Goal: Task Accomplishment & Management: Complete application form

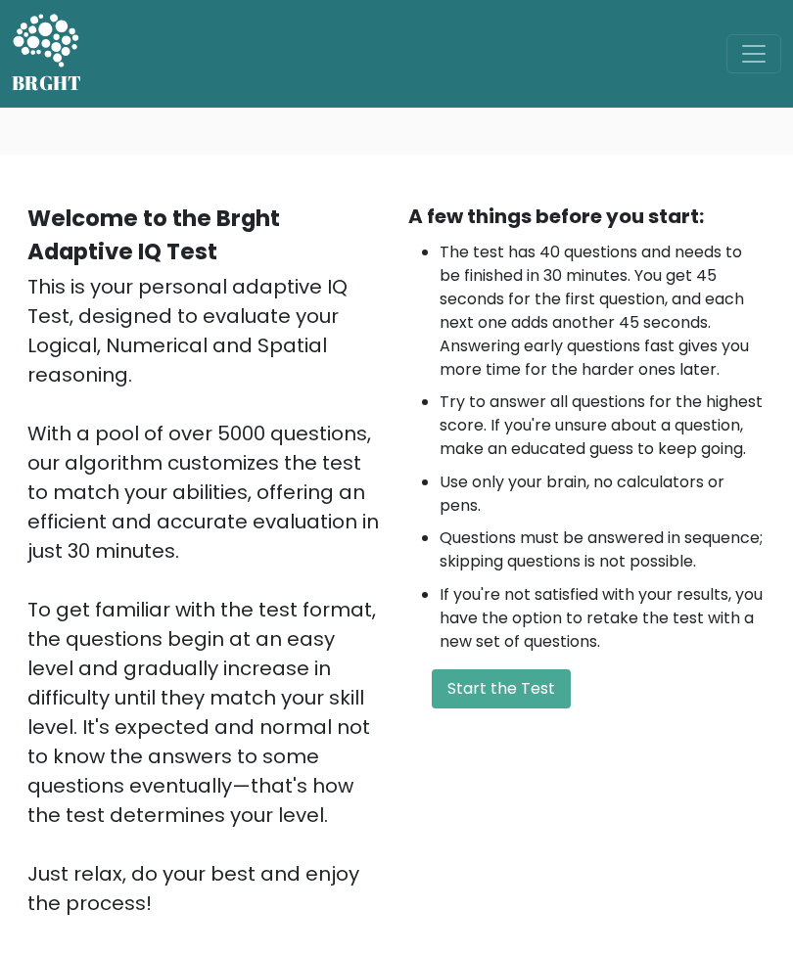
scroll to position [53, 0]
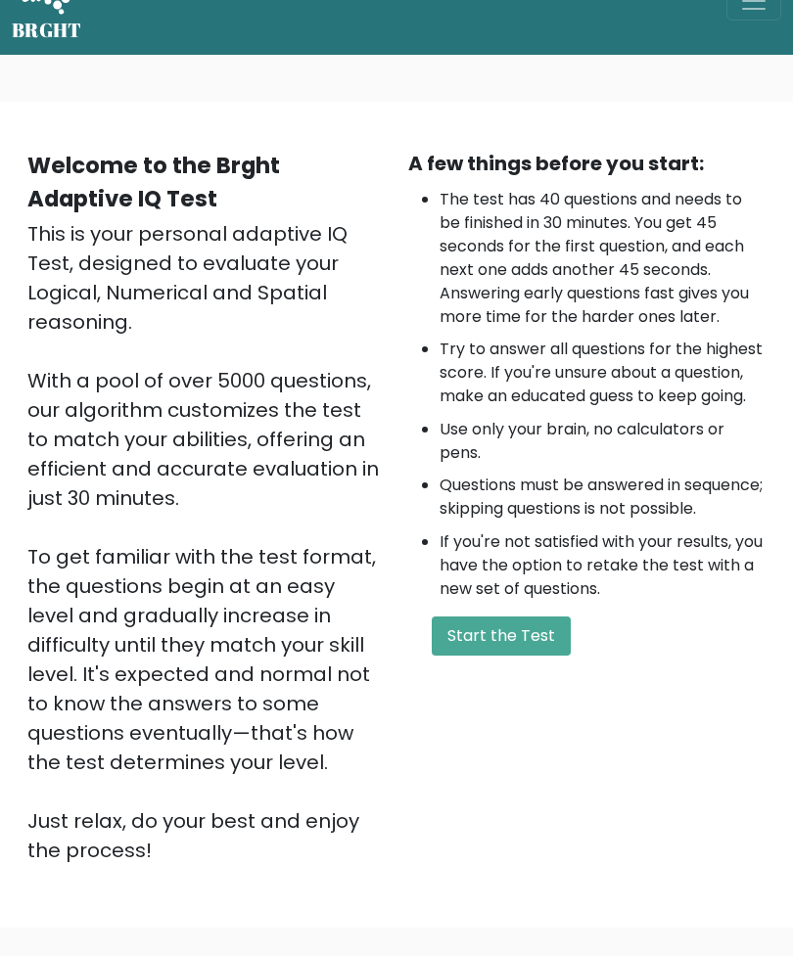
click at [516, 647] on button "Start the Test" at bounding box center [501, 635] width 139 height 39
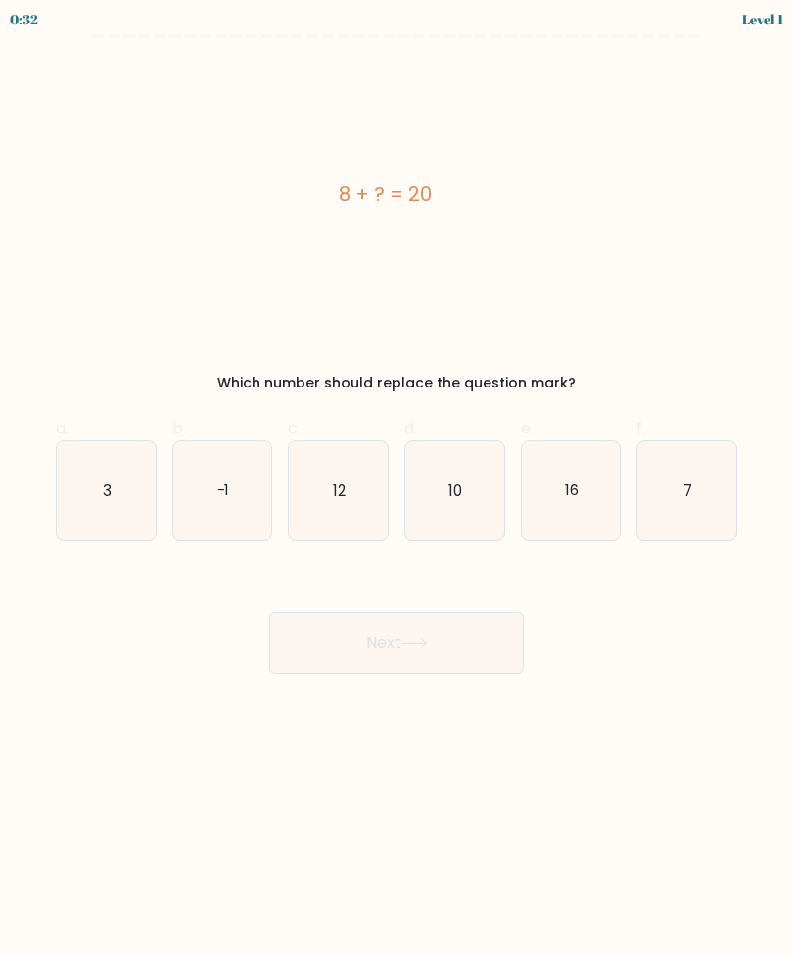
click at [318, 486] on icon "12" at bounding box center [338, 490] width 99 height 99
click at [396, 486] on input "c. 12" at bounding box center [396, 485] width 1 height 13
radio input "true"
click at [485, 640] on button "Next" at bounding box center [396, 643] width 254 height 63
click at [434, 639] on button "Next" at bounding box center [396, 643] width 254 height 63
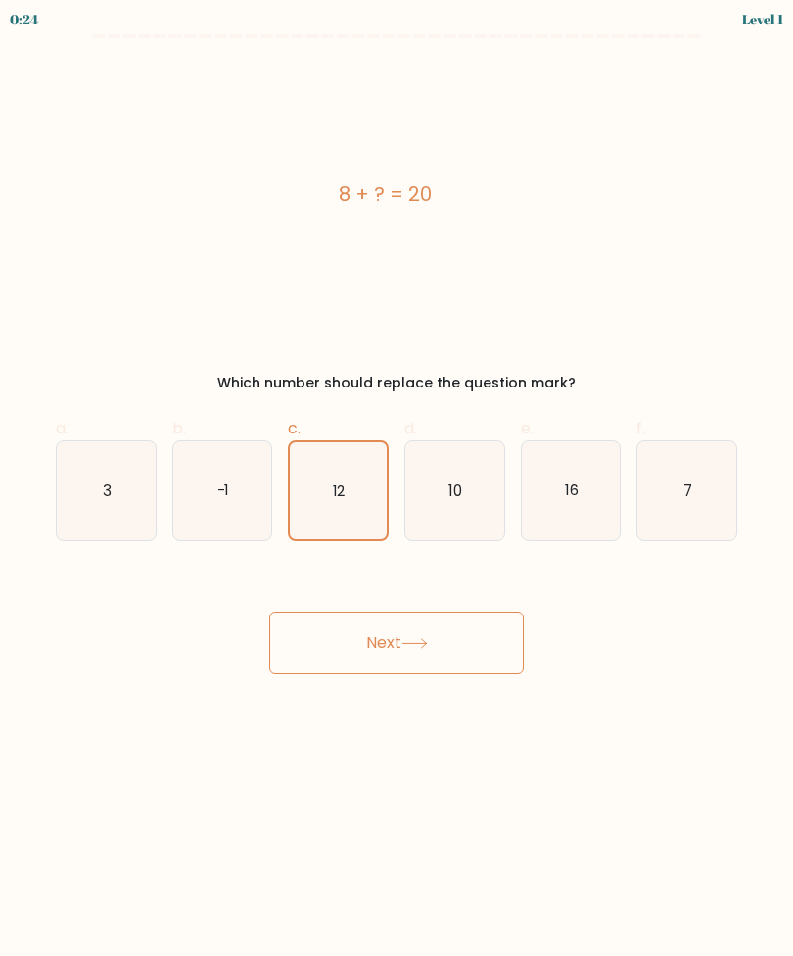
click at [492, 662] on button "Next" at bounding box center [396, 643] width 254 height 63
click at [496, 645] on button "Next" at bounding box center [396, 643] width 254 height 63
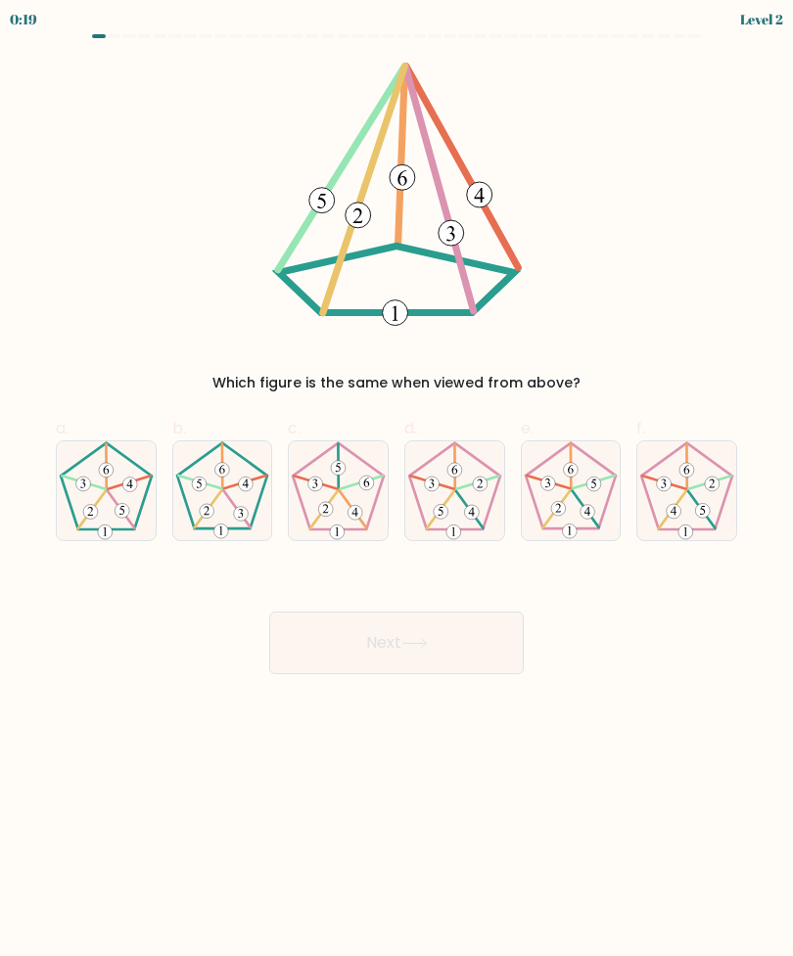
click at [445, 643] on button "Next" at bounding box center [396, 643] width 254 height 63
click at [208, 504] on icon at bounding box center [222, 490] width 99 height 99
click at [396, 491] on input "b." at bounding box center [396, 485] width 1 height 13
radio input "true"
click at [470, 625] on button "Next" at bounding box center [396, 643] width 254 height 63
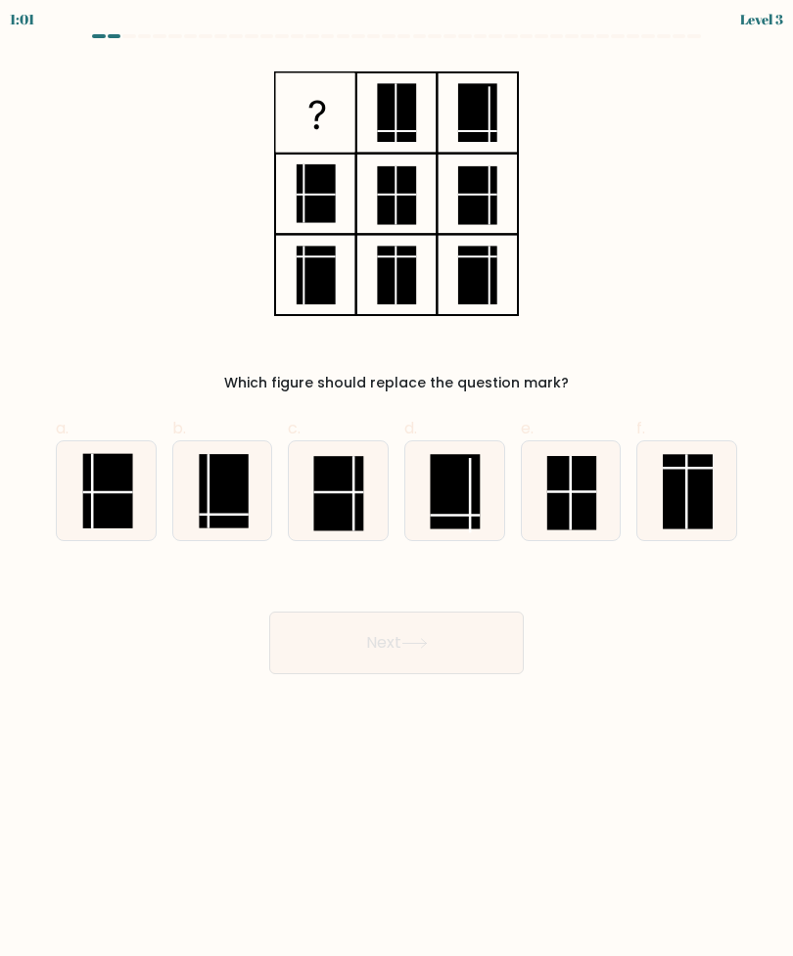
click at [599, 478] on icon at bounding box center [571, 490] width 99 height 99
click at [397, 479] on input "e." at bounding box center [396, 485] width 1 height 13
radio input "true"
click at [467, 646] on button "Next" at bounding box center [396, 643] width 254 height 63
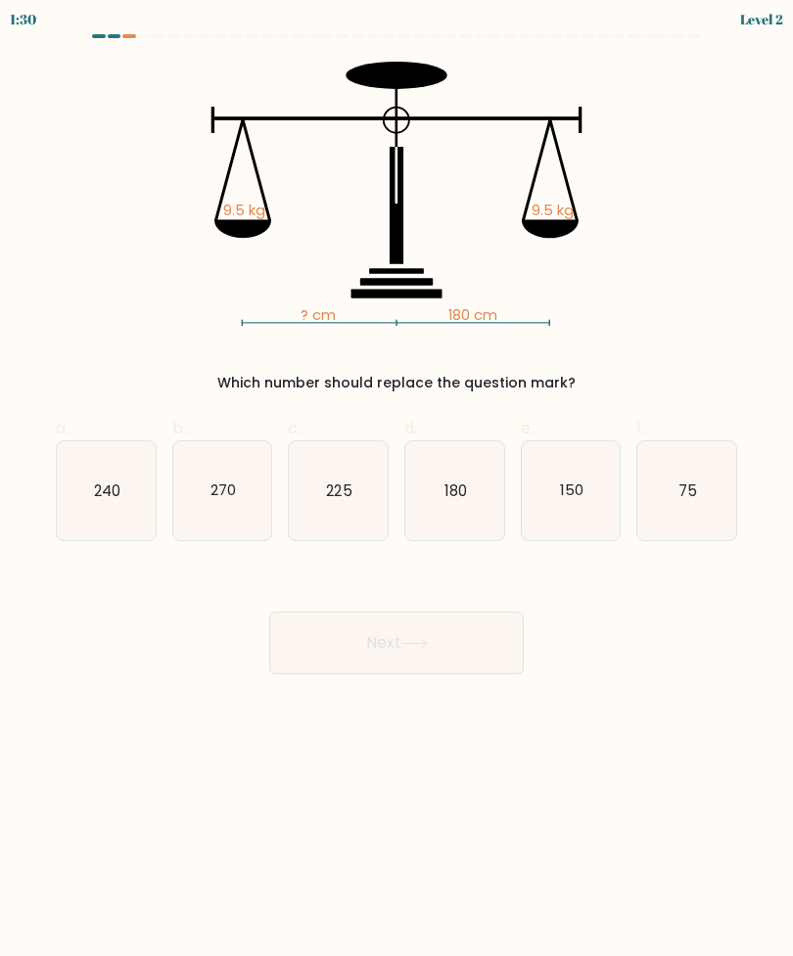
click at [460, 518] on icon "180" at bounding box center [454, 490] width 99 height 99
click at [397, 491] on input "d. 180" at bounding box center [396, 485] width 1 height 13
radio input "true"
click at [456, 650] on button "Next" at bounding box center [396, 643] width 254 height 63
click at [481, 650] on button "Next" at bounding box center [396, 643] width 254 height 63
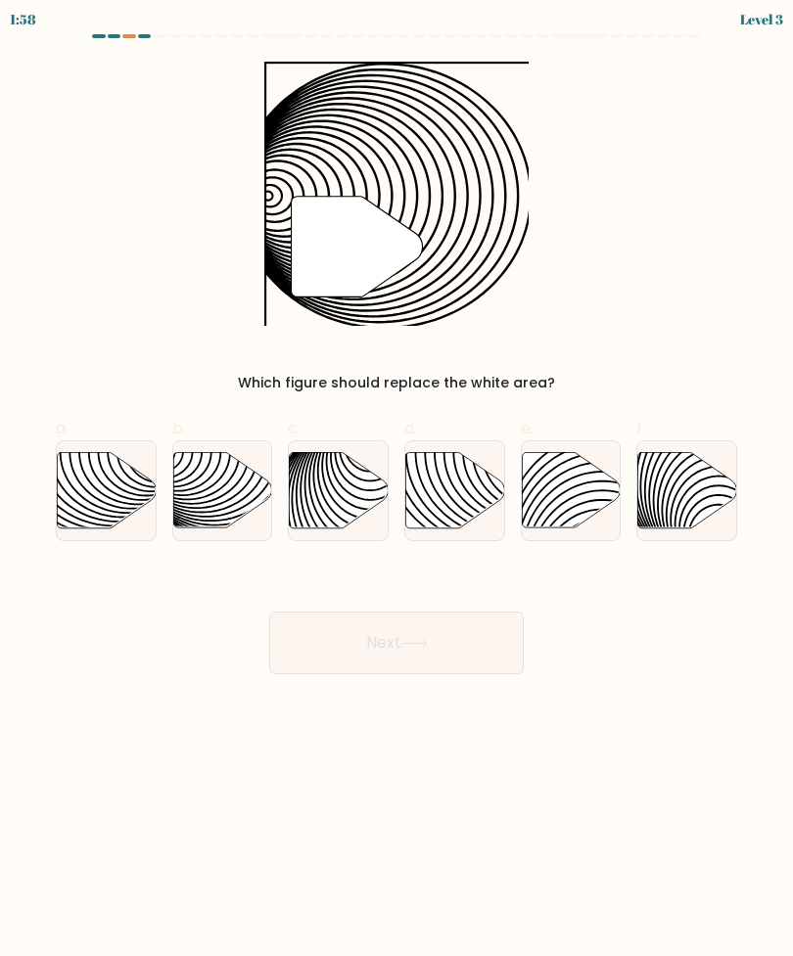
click at [364, 521] on icon at bounding box center [338, 490] width 99 height 77
click at [396, 491] on input "c." at bounding box center [396, 485] width 1 height 13
radio input "true"
click at [510, 647] on button "Next" at bounding box center [396, 643] width 254 height 63
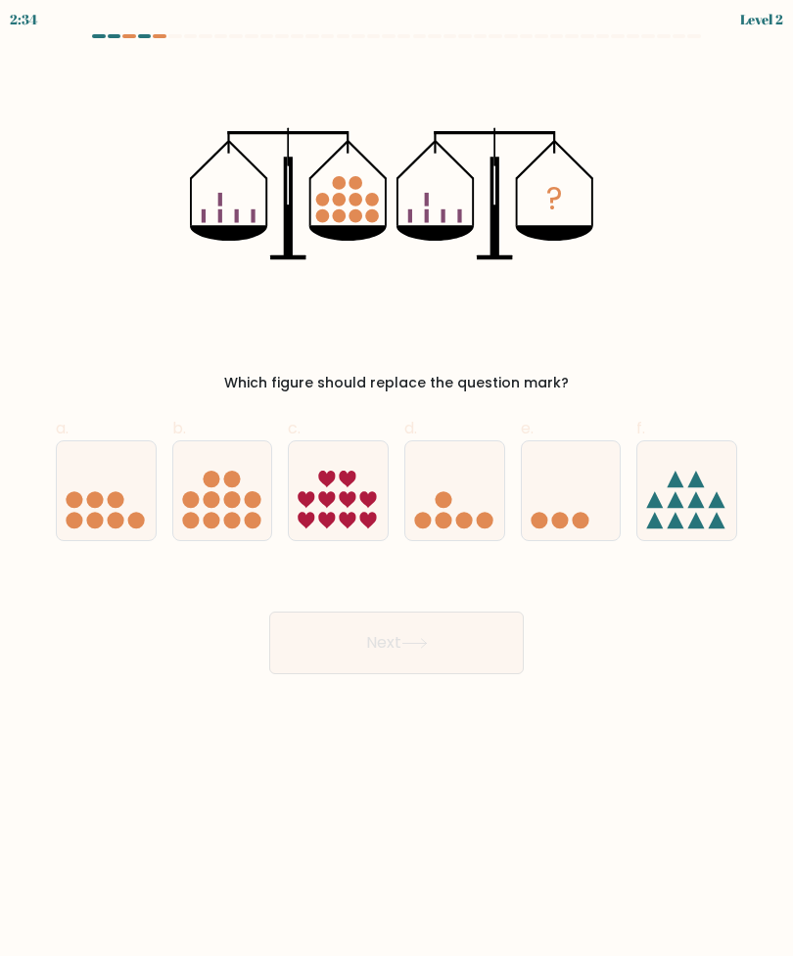
click at [250, 479] on icon at bounding box center [222, 490] width 99 height 81
click at [396, 479] on input "b." at bounding box center [396, 485] width 1 height 13
radio input "true"
click at [509, 636] on button "Next" at bounding box center [396, 643] width 254 height 63
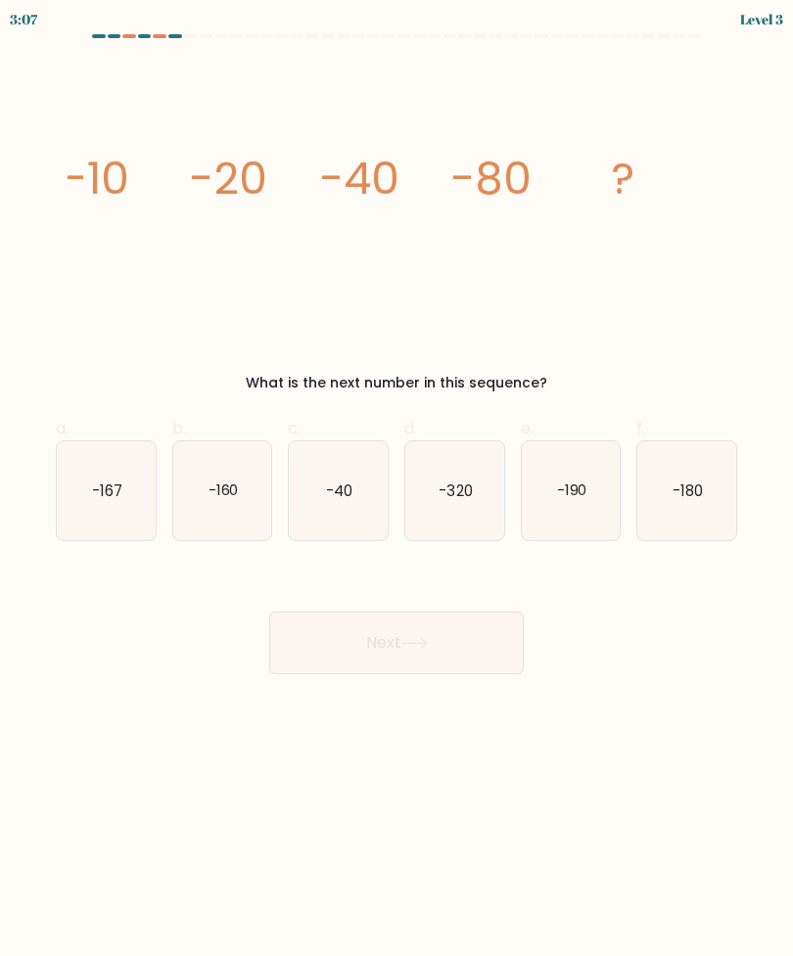
click at [230, 528] on icon "-160" at bounding box center [222, 490] width 99 height 99
click at [396, 491] on input "b. -160" at bounding box center [396, 485] width 1 height 13
radio input "true"
click at [516, 641] on button "Next" at bounding box center [396, 643] width 254 height 63
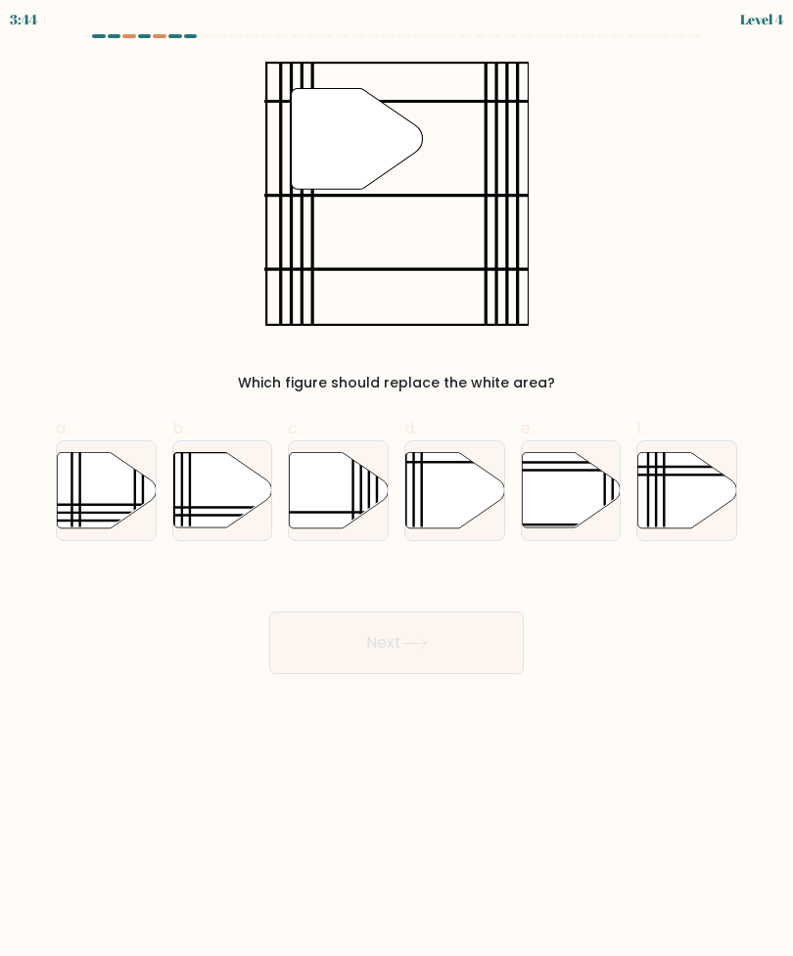
click at [468, 516] on icon at bounding box center [454, 489] width 99 height 75
click at [397, 491] on input "d." at bounding box center [396, 485] width 1 height 13
radio input "true"
click at [449, 638] on button "Next" at bounding box center [396, 643] width 254 height 63
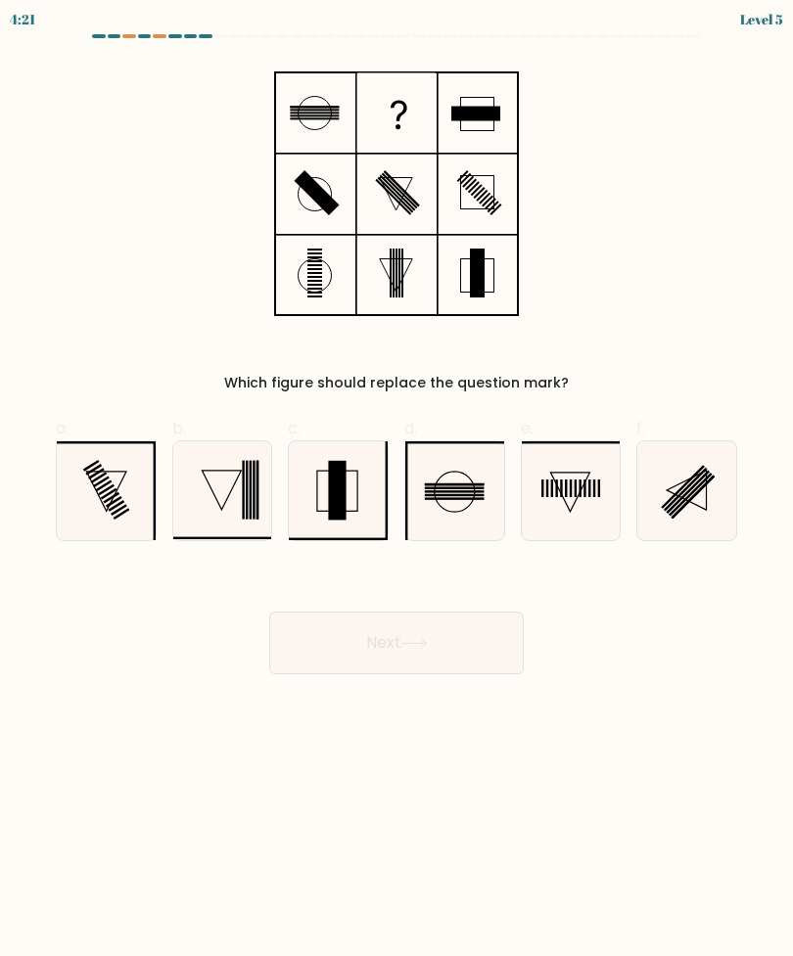
click at [700, 486] on rect at bounding box center [689, 494] width 43 height 43
click at [397, 486] on input "f." at bounding box center [396, 485] width 1 height 13
radio input "true"
click at [456, 646] on button "Next" at bounding box center [396, 643] width 254 height 63
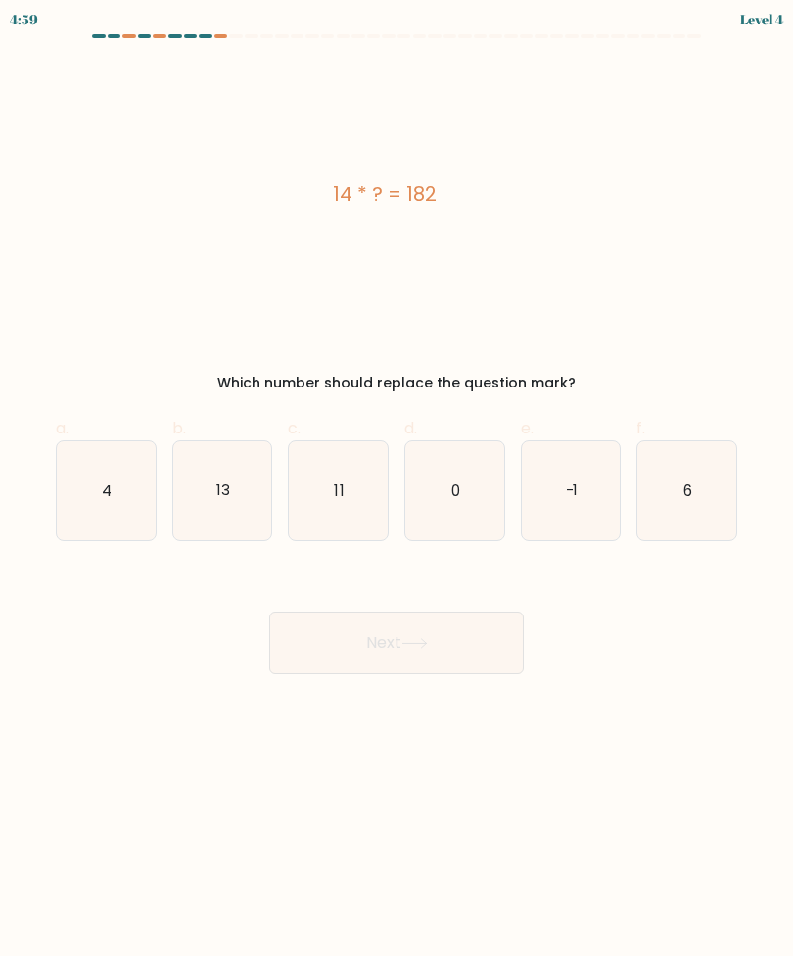
click at [110, 497] on text "4" at bounding box center [107, 489] width 10 height 21
click at [396, 491] on input "a. 4" at bounding box center [396, 485] width 1 height 13
radio input "true"
click at [521, 636] on button "Next" at bounding box center [396, 643] width 254 height 63
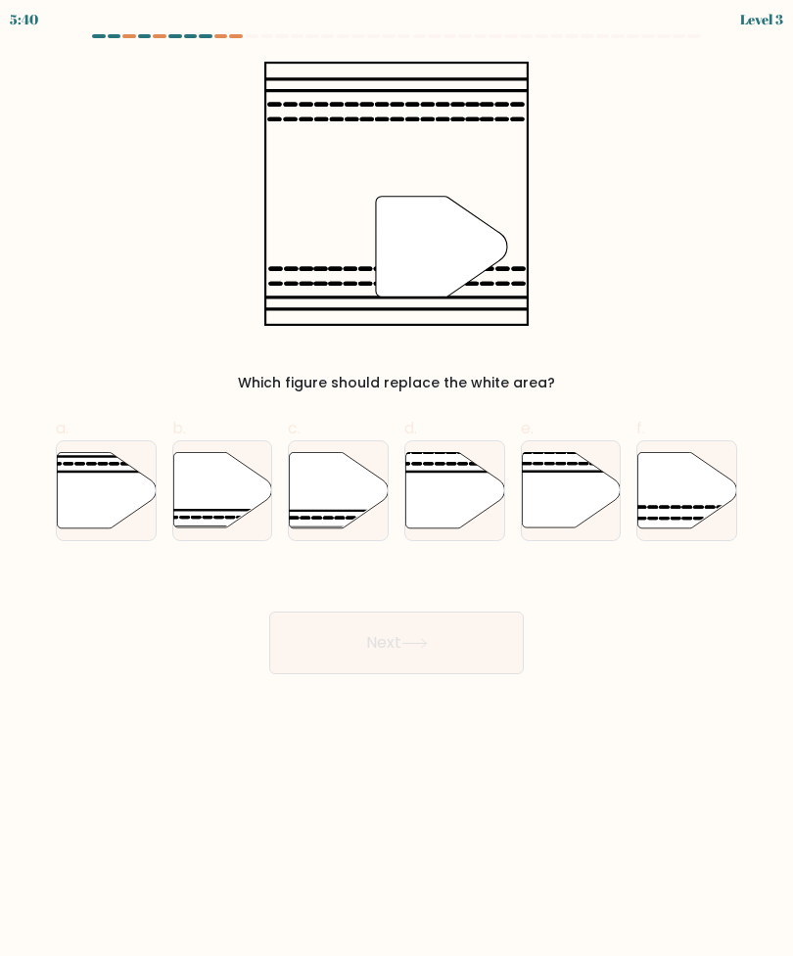
click at [700, 492] on icon at bounding box center [687, 489] width 99 height 75
click at [397, 491] on input "f." at bounding box center [396, 485] width 1 height 13
radio input "true"
click at [488, 629] on button "Next" at bounding box center [396, 643] width 254 height 63
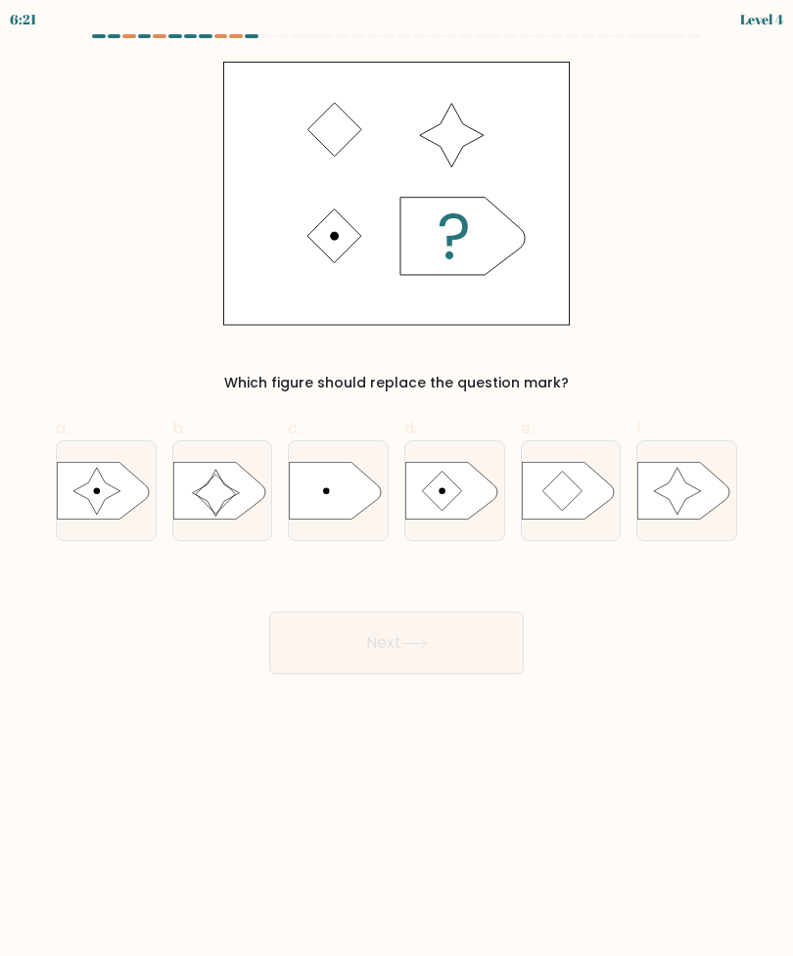
click at [707, 511] on icon at bounding box center [684, 491] width 92 height 58
click at [397, 491] on input "f." at bounding box center [396, 485] width 1 height 13
radio input "true"
click at [122, 520] on icon at bounding box center [106, 491] width 99 height 58
click at [396, 491] on input "a." at bounding box center [396, 485] width 1 height 13
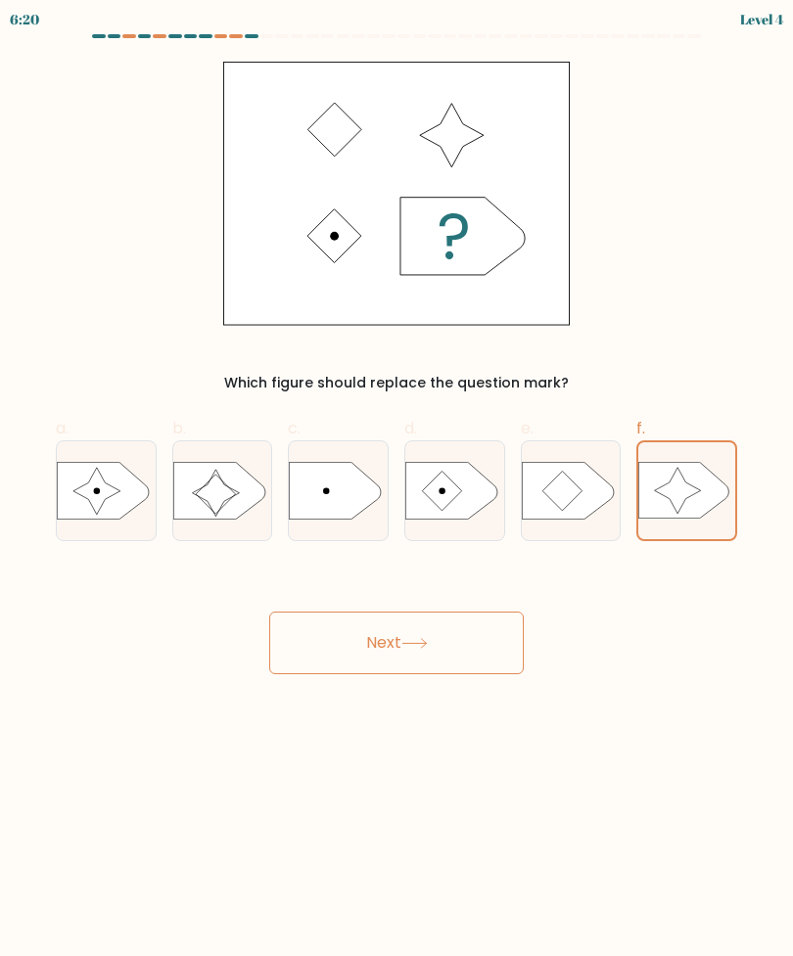
radio input "true"
click at [473, 616] on button "Next" at bounding box center [396, 643] width 254 height 63
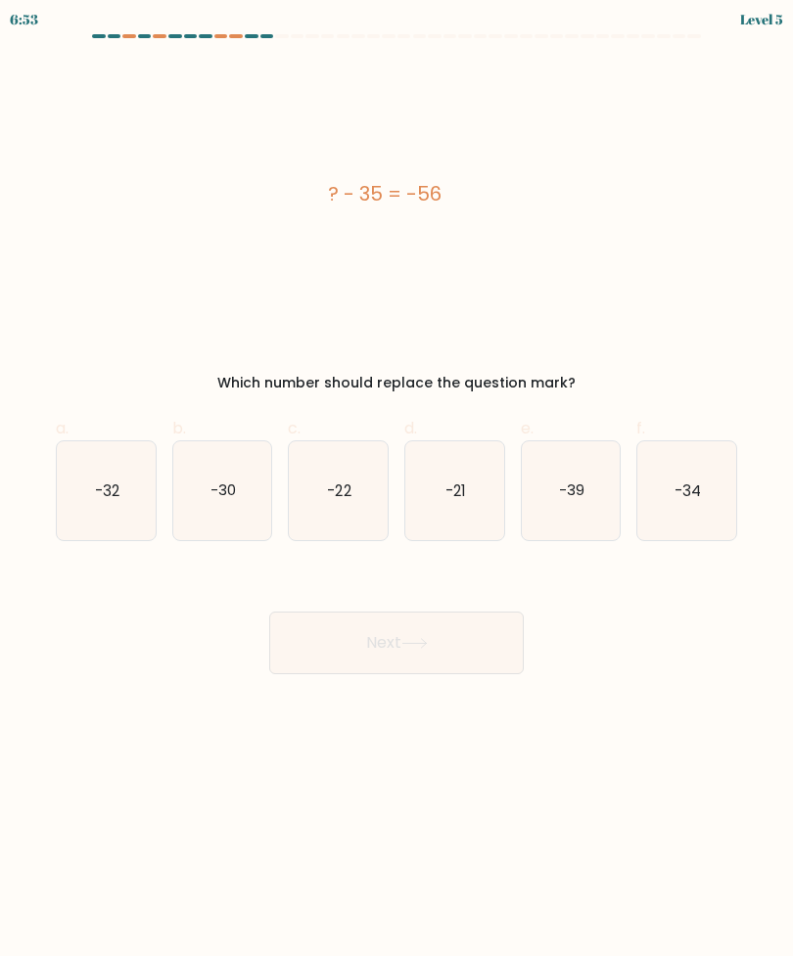
click at [698, 518] on icon "-34" at bounding box center [686, 490] width 99 height 99
click at [397, 491] on input "f. -34" at bounding box center [396, 485] width 1 height 13
radio input "true"
click at [478, 629] on button "Next" at bounding box center [396, 643] width 254 height 63
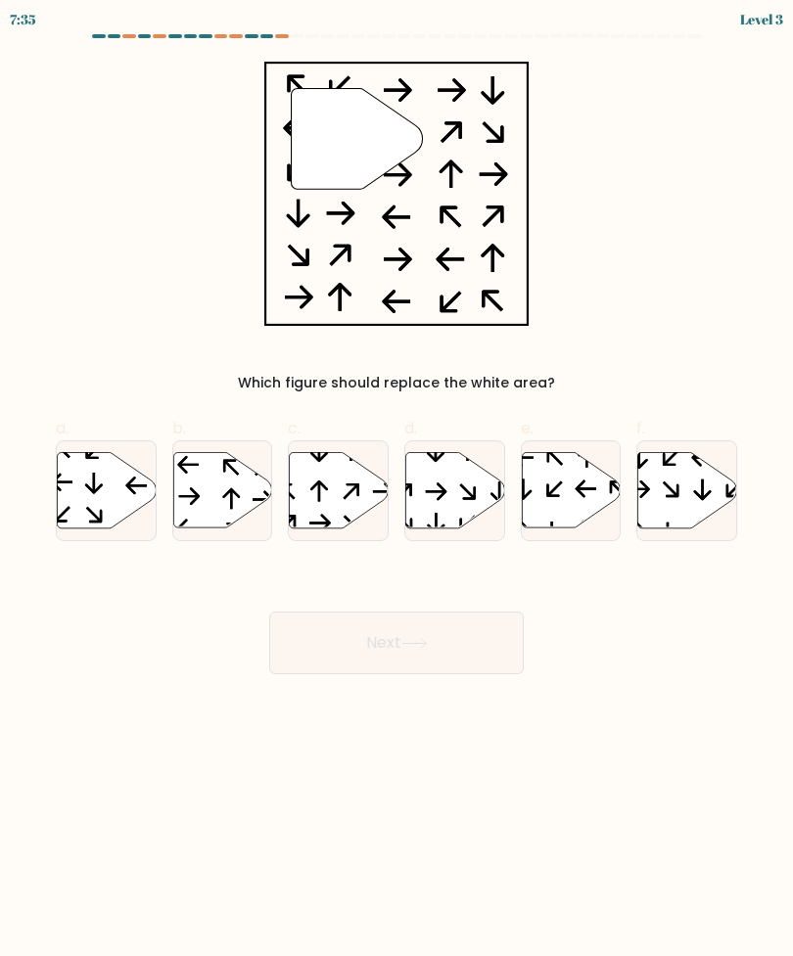
click at [497, 497] on icon at bounding box center [454, 489] width 99 height 75
click at [397, 491] on input "d." at bounding box center [396, 485] width 1 height 13
radio input "true"
click at [476, 652] on button "Next" at bounding box center [396, 643] width 254 height 63
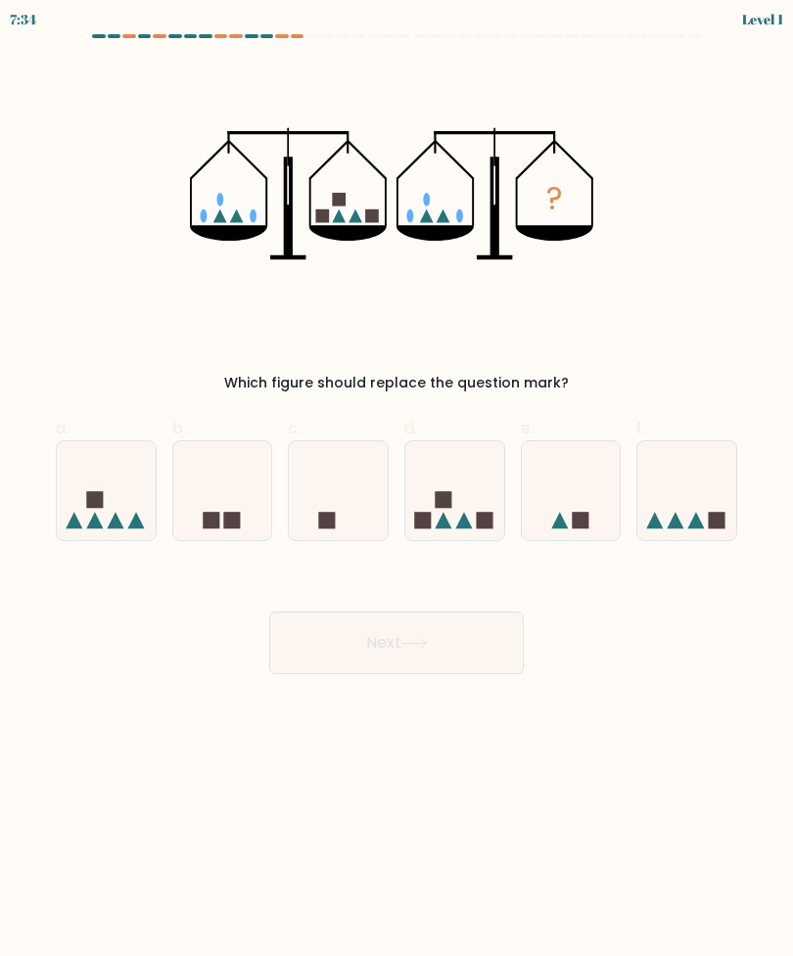
click at [485, 627] on button "Next" at bounding box center [396, 643] width 254 height 63
click at [529, 523] on icon at bounding box center [571, 490] width 99 height 81
click at [397, 491] on input "e." at bounding box center [396, 485] width 1 height 13
radio input "true"
click at [454, 635] on button "Next" at bounding box center [396, 643] width 254 height 63
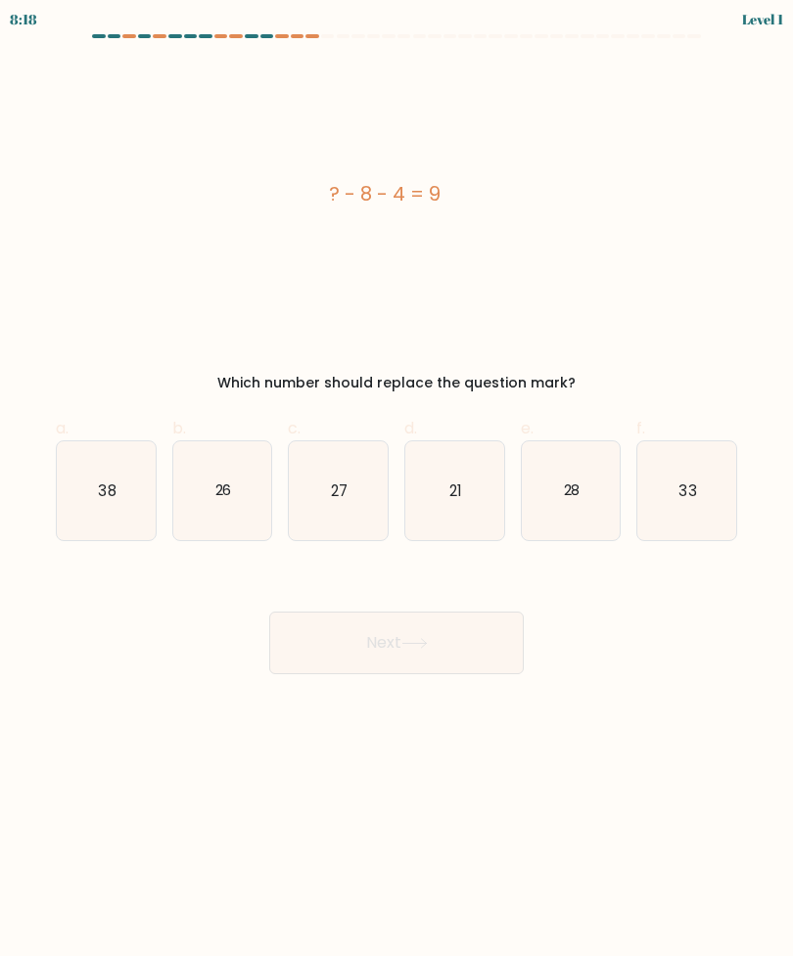
click at [446, 499] on icon "21" at bounding box center [454, 490] width 99 height 99
click at [397, 491] on input "d. 21" at bounding box center [396, 485] width 1 height 13
radio input "true"
click at [380, 645] on button "Next" at bounding box center [396, 643] width 254 height 63
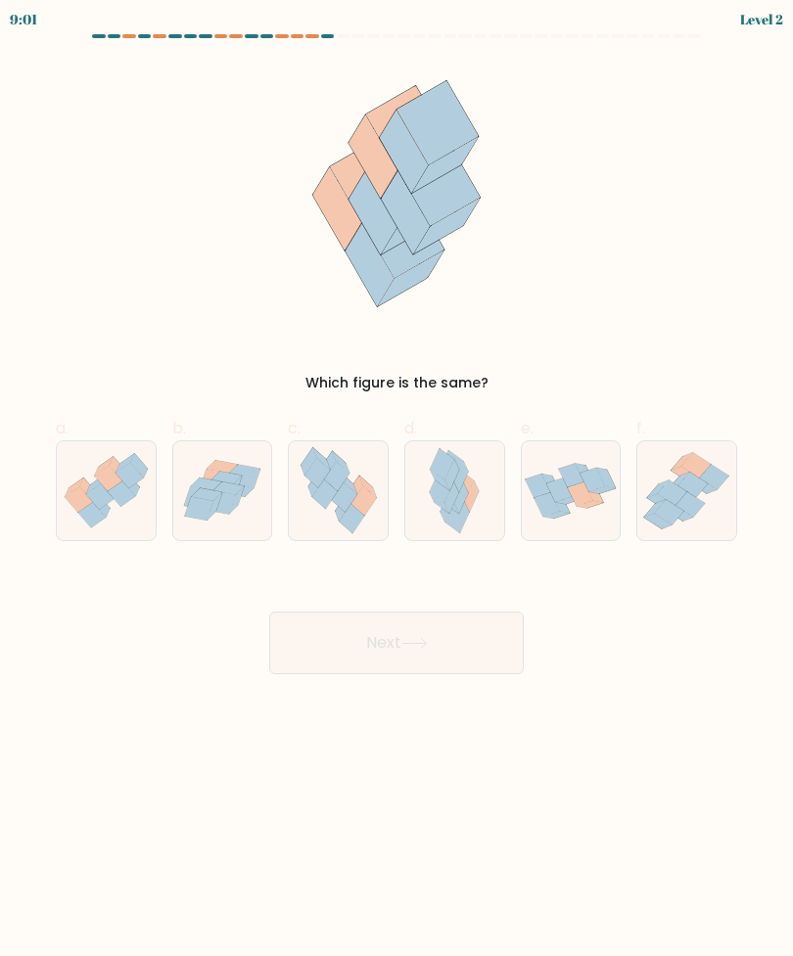
click at [599, 491] on icon at bounding box center [602, 489] width 26 height 7
click at [397, 491] on input "e." at bounding box center [396, 485] width 1 height 13
radio input "true"
click at [434, 671] on button "Next" at bounding box center [396, 643] width 254 height 63
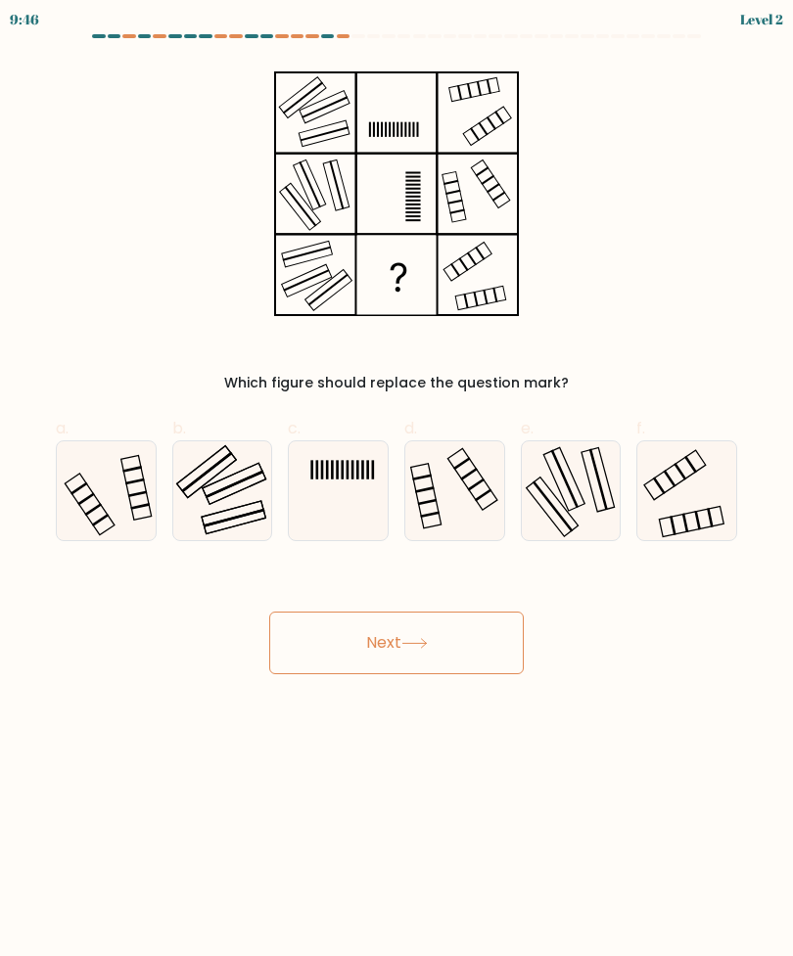
click at [339, 619] on button "Next" at bounding box center [396, 643] width 254 height 63
click at [421, 667] on button "Next" at bounding box center [396, 643] width 254 height 63
click at [264, 524] on icon at bounding box center [222, 490] width 99 height 99
click at [396, 491] on input "b." at bounding box center [396, 485] width 1 height 13
radio input "true"
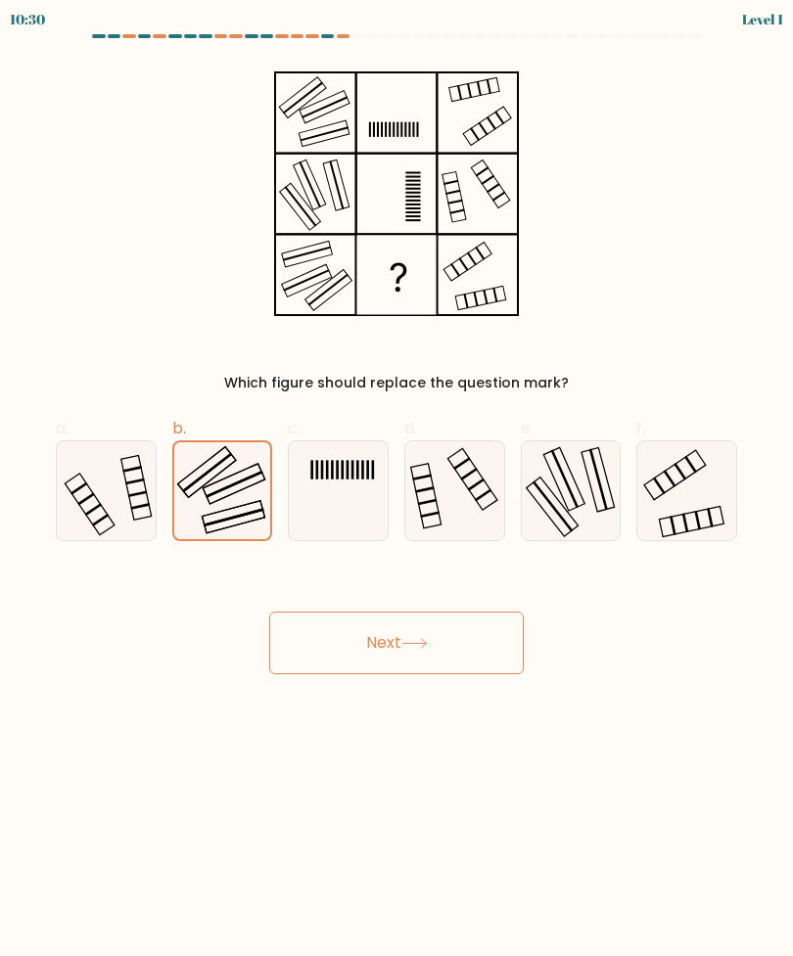
click at [434, 645] on button "Next" at bounding box center [396, 643] width 254 height 63
click at [504, 512] on div at bounding box center [454, 490] width 101 height 101
click at [397, 491] on input "d." at bounding box center [396, 485] width 1 height 13
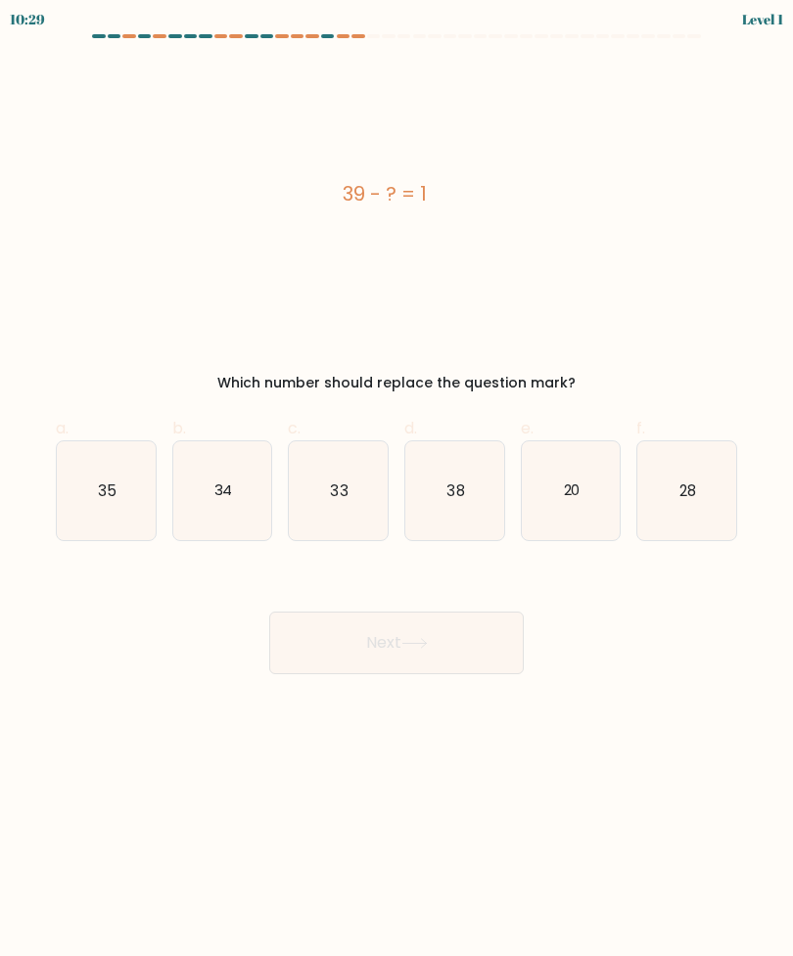
click at [363, 633] on button "Next" at bounding box center [396, 643] width 254 height 63
click at [582, 580] on div "Next" at bounding box center [396, 620] width 705 height 110
click at [446, 632] on button "Next" at bounding box center [396, 643] width 254 height 63
click at [427, 621] on button "Next" at bounding box center [396, 643] width 254 height 63
click at [413, 613] on button "Next" at bounding box center [396, 643] width 254 height 63
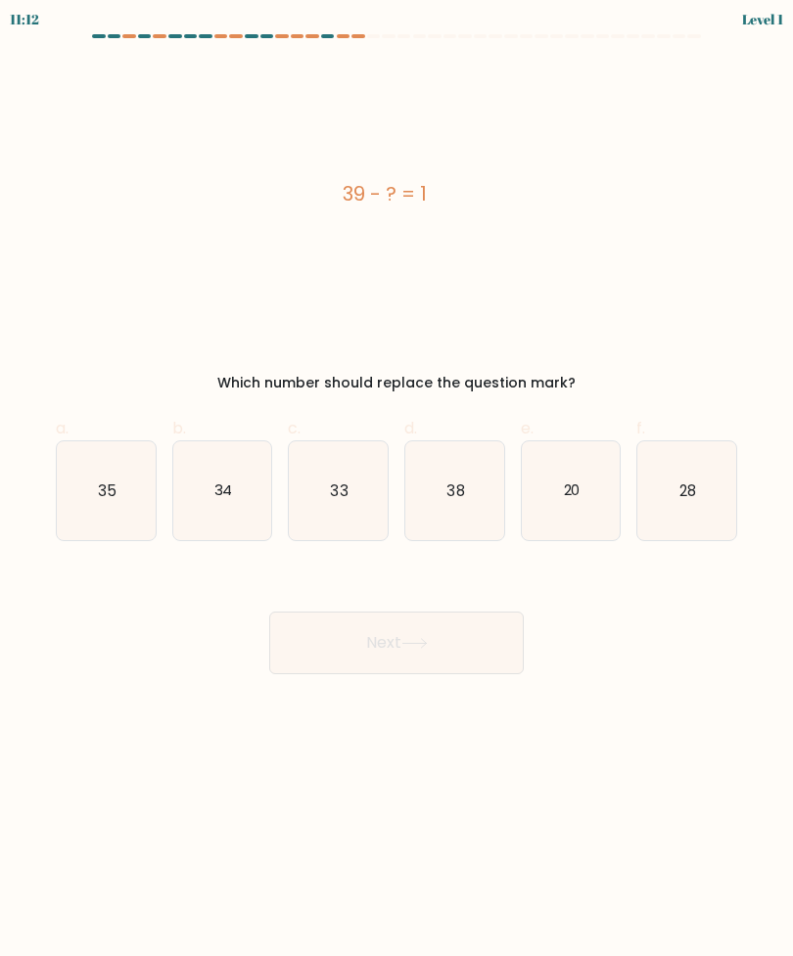
click at [417, 586] on div "Next" at bounding box center [396, 620] width 705 height 110
